Goal: Transaction & Acquisition: Download file/media

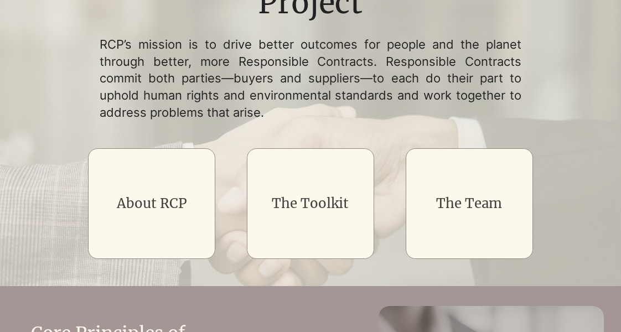
scroll to position [193, 0]
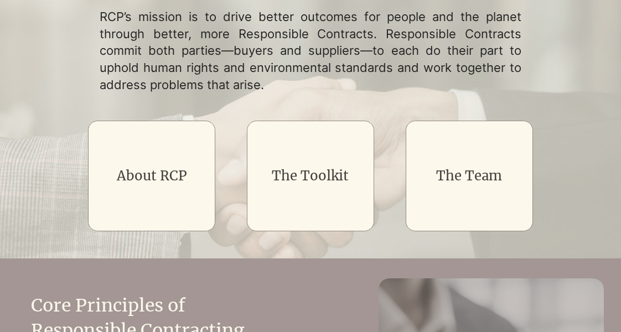
click at [326, 167] on link "The Toolkit" at bounding box center [310, 175] width 77 height 17
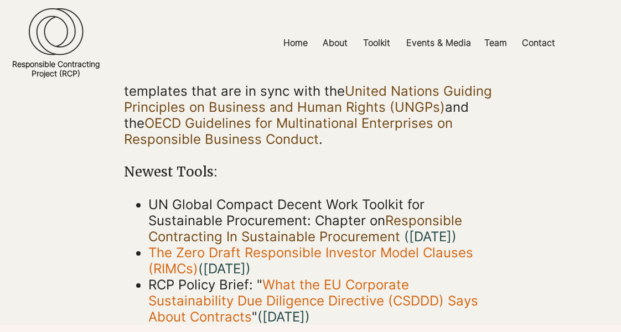
scroll to position [277, 0]
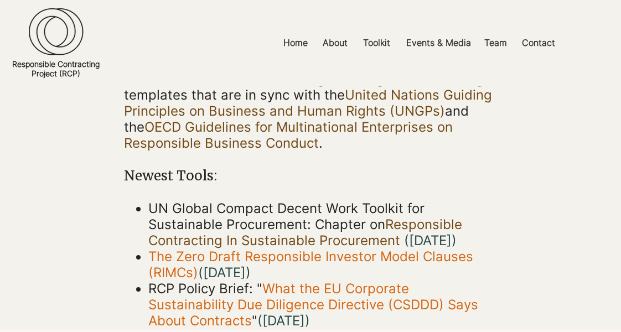
click at [372, 216] on link "Responsible Contracting In Sustainable Procurement" at bounding box center [305, 232] width 314 height 32
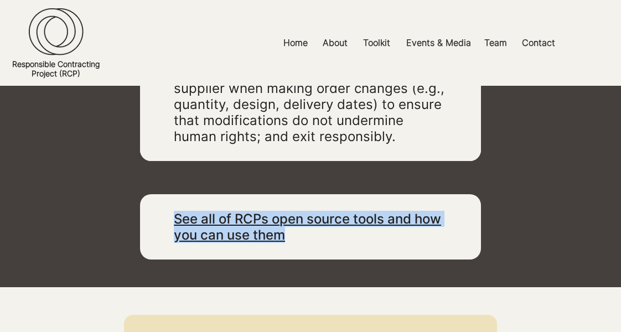
scroll to position [2154, 0]
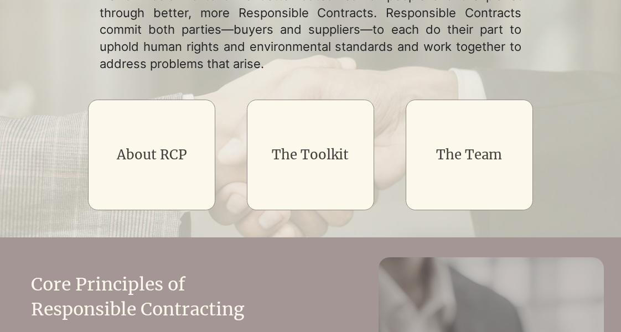
scroll to position [216, 0]
